Goal: Task Accomplishment & Management: Use online tool/utility

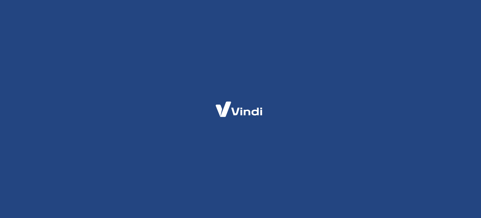
click at [239, 117] on img at bounding box center [238, 109] width 61 height 29
click at [255, 163] on div at bounding box center [240, 109] width 481 height 218
click at [159, 67] on div at bounding box center [240, 109] width 481 height 218
click at [222, 104] on img at bounding box center [238, 109] width 61 height 29
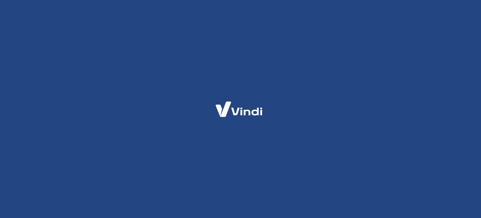
click at [250, 114] on img at bounding box center [238, 109] width 61 height 29
drag, startPoint x: 329, startPoint y: 125, endPoint x: 322, endPoint y: 175, distance: 50.6
click at [322, 175] on div at bounding box center [240, 109] width 481 height 218
drag, startPoint x: 322, startPoint y: 175, endPoint x: 276, endPoint y: 57, distance: 126.7
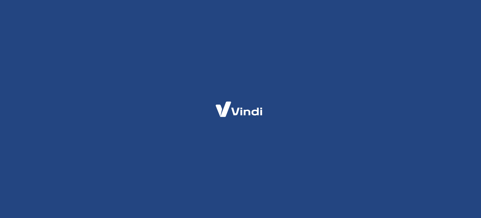
drag, startPoint x: 276, startPoint y: 57, endPoint x: 150, endPoint y: 72, distance: 127.7
click at [150, 72] on div at bounding box center [240, 109] width 481 height 218
drag, startPoint x: 299, startPoint y: 118, endPoint x: 289, endPoint y: 119, distance: 10.3
click at [298, 119] on div at bounding box center [240, 109] width 481 height 218
drag, startPoint x: 8, startPoint y: 0, endPoint x: 228, endPoint y: 64, distance: 229.3
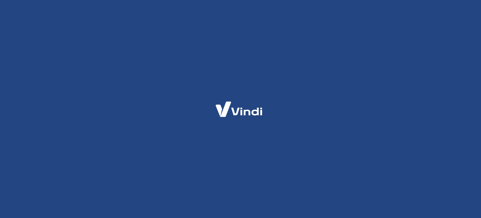
click at [228, 64] on div at bounding box center [240, 109] width 481 height 218
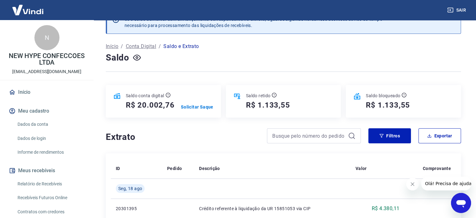
scroll to position [31, 0]
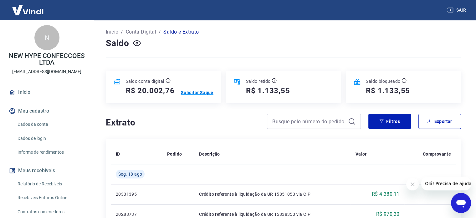
click at [195, 92] on p "Solicitar Saque" at bounding box center [197, 92] width 33 height 6
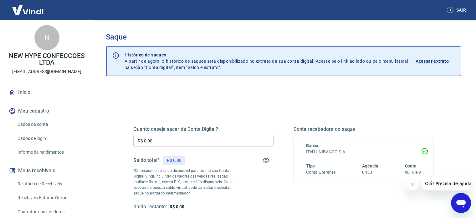
click at [168, 142] on input "R$ 0,00" at bounding box center [203, 141] width 140 height 12
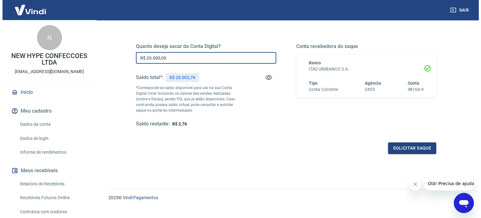
scroll to position [91, 0]
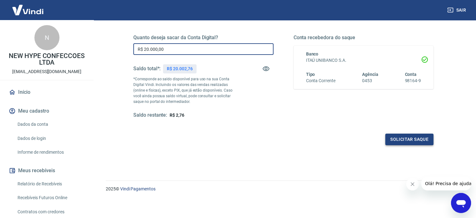
type input "R$ 20.000,00"
click at [403, 135] on button "Solicitar saque" at bounding box center [409, 139] width 48 height 12
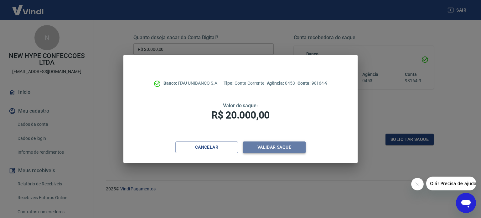
click at [274, 147] on button "Validar saque" at bounding box center [274, 147] width 63 height 12
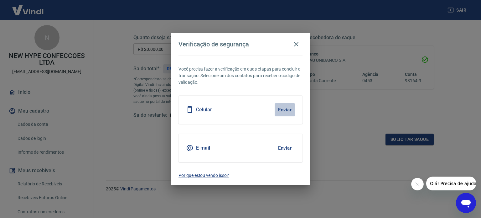
click at [281, 109] on button "Enviar" at bounding box center [284, 109] width 20 height 13
click at [216, 108] on div "Celular Enviar" at bounding box center [240, 109] width 124 height 28
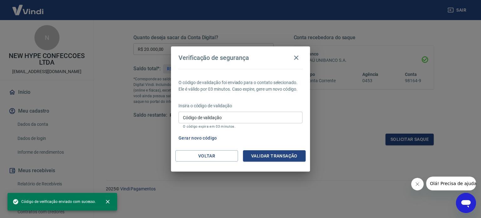
click at [239, 117] on input "Código de validação" at bounding box center [240, 117] width 124 height 12
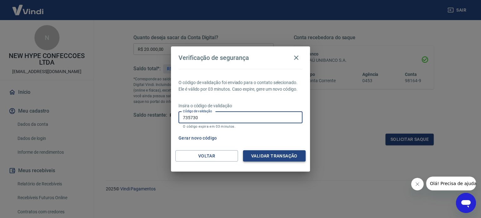
type input "735730"
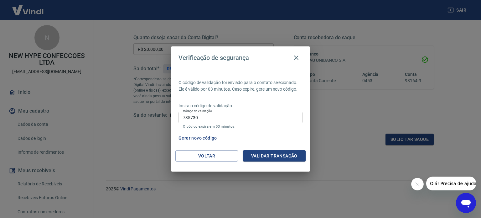
drag, startPoint x: 274, startPoint y: 155, endPoint x: 266, endPoint y: 155, distance: 7.5
click at [266, 155] on button "Validar transação" at bounding box center [274, 156] width 63 height 12
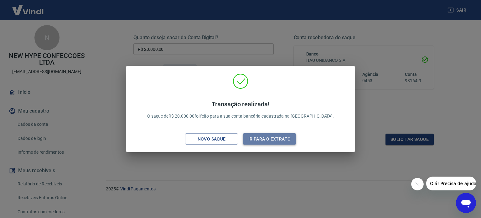
click at [254, 140] on button "Ir para o extrato" at bounding box center [269, 139] width 53 height 12
